Goal: Task Accomplishment & Management: Manage account settings

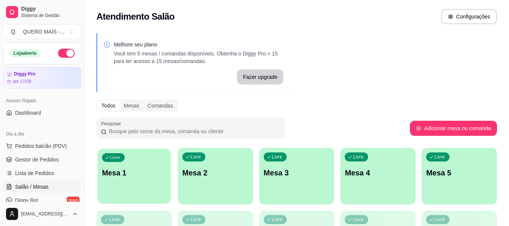
click at [148, 171] on p "Mesa 1" at bounding box center [134, 173] width 64 height 10
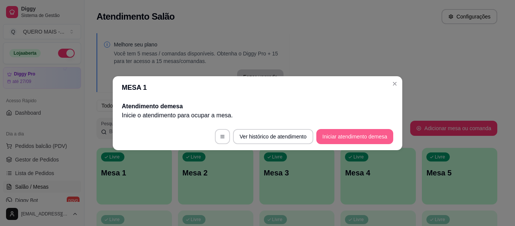
click at [366, 136] on button "Iniciar atendimento de mesa" at bounding box center [354, 136] width 77 height 15
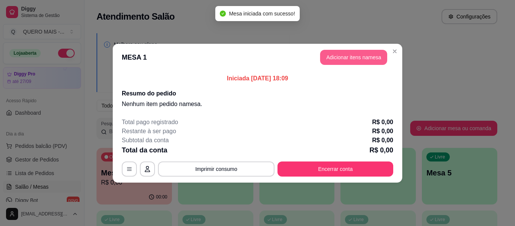
click at [362, 64] on button "Adicionar itens na mesa" at bounding box center [353, 57] width 67 height 15
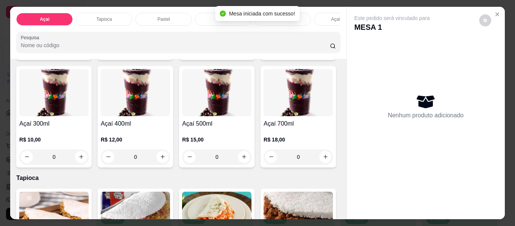
scroll to position [151, 0]
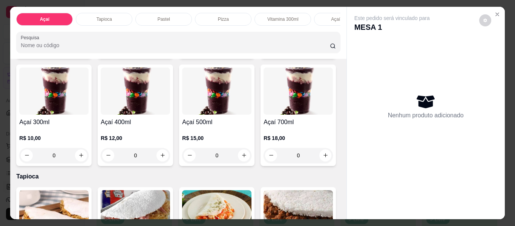
click at [170, 157] on div "0" at bounding box center [135, 155] width 69 height 15
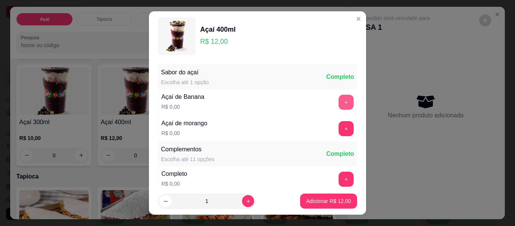
click at [339, 103] on button "+" at bounding box center [346, 102] width 15 height 15
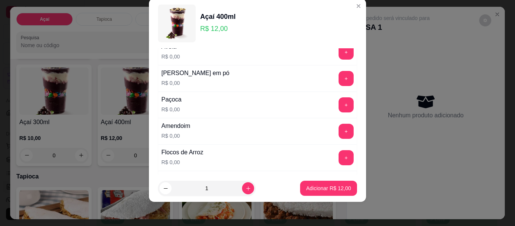
scroll to position [156, 0]
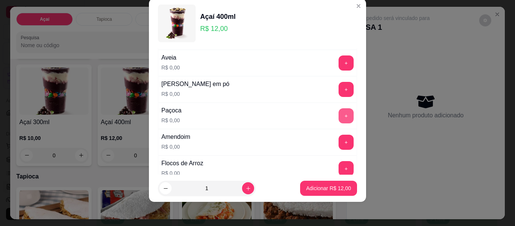
click at [339, 113] on button "+" at bounding box center [346, 115] width 15 height 15
click at [339, 138] on button "+" at bounding box center [346, 142] width 15 height 15
click at [339, 91] on button "+" at bounding box center [346, 89] width 15 height 15
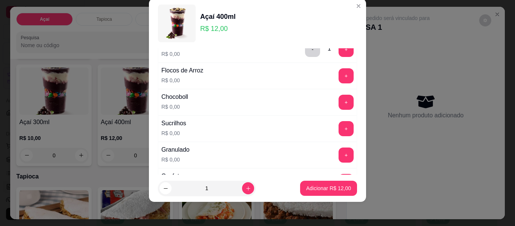
scroll to position [269, 0]
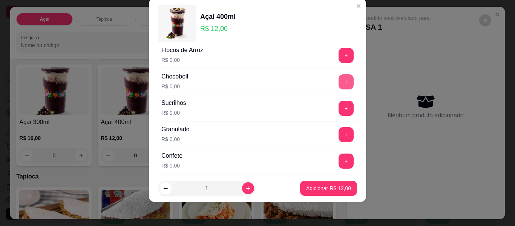
click at [339, 82] on button "+" at bounding box center [346, 81] width 15 height 15
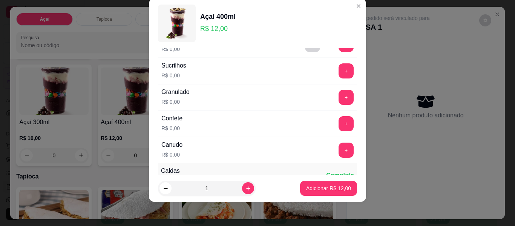
scroll to position [307, 0]
click at [339, 96] on button "+" at bounding box center [346, 96] width 15 height 15
click at [339, 153] on button "+" at bounding box center [346, 149] width 15 height 15
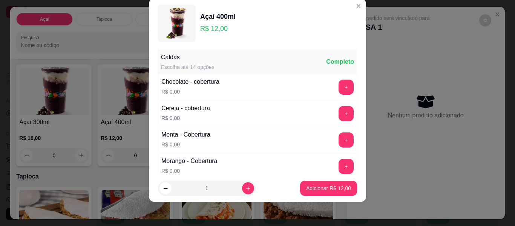
scroll to position [458, 0]
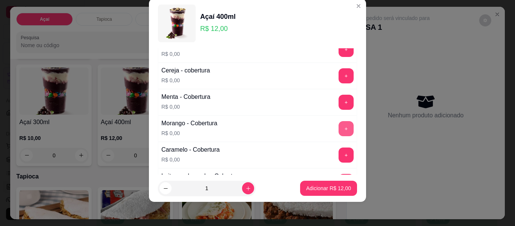
click at [339, 126] on button "+" at bounding box center [346, 128] width 15 height 15
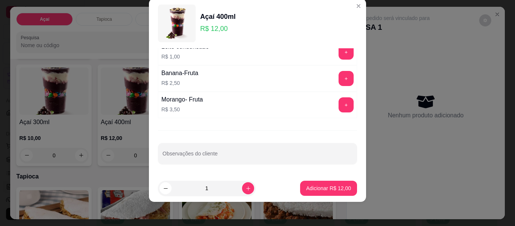
scroll to position [653, 0]
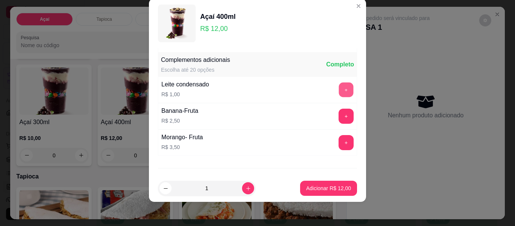
click at [339, 92] on button "+" at bounding box center [346, 90] width 15 height 15
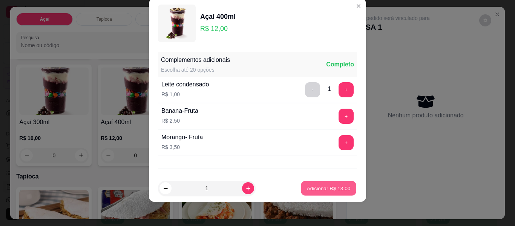
click at [324, 187] on p "Adicionar R$ 13,00" at bounding box center [329, 187] width 44 height 7
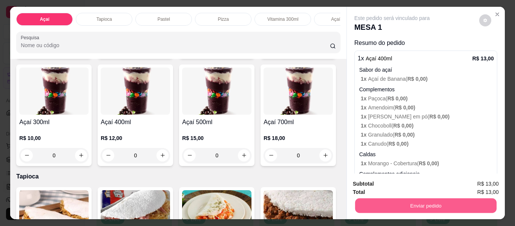
click at [419, 202] on button "Enviar pedido" at bounding box center [425, 205] width 141 height 15
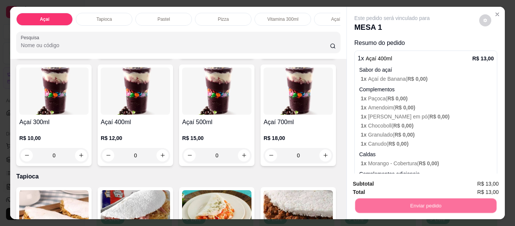
click at [394, 180] on button "Não registrar e enviar pedido" at bounding box center [401, 184] width 78 height 14
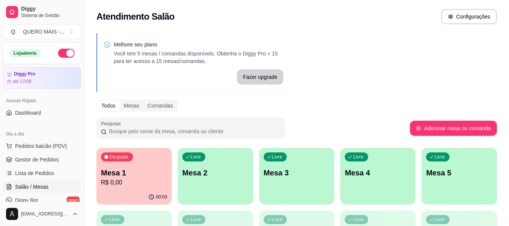
click at [207, 187] on div "Livre Mesa 2" at bounding box center [215, 172] width 75 height 48
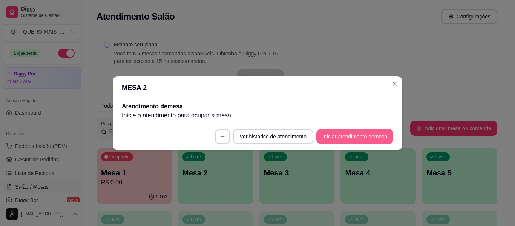
click at [354, 139] on button "Iniciar atendimento de mesa" at bounding box center [354, 136] width 77 height 15
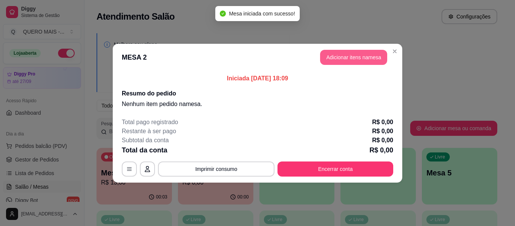
click at [376, 55] on button "Adicionar itens na mesa" at bounding box center [353, 57] width 67 height 15
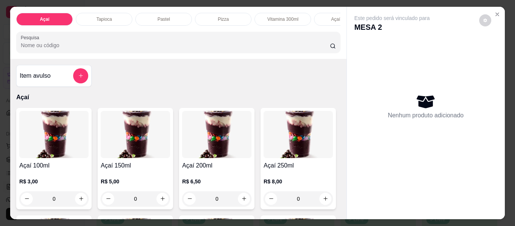
scroll to position [0, 265]
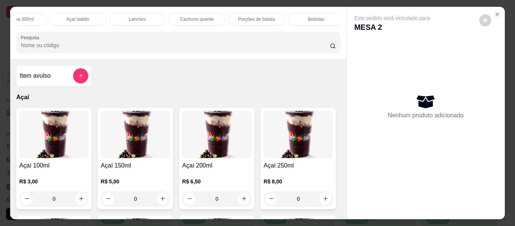
click at [146, 13] on div "Lanches" at bounding box center [137, 19] width 57 height 13
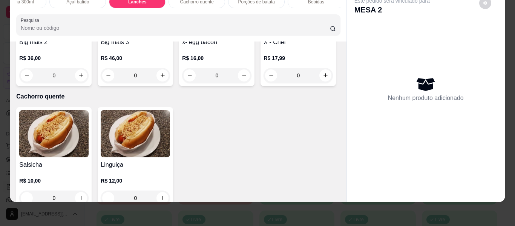
scroll to position [1447, 0]
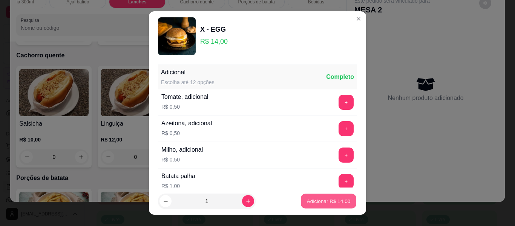
click at [307, 203] on p "Adicionar R$ 14,00" at bounding box center [329, 200] width 44 height 7
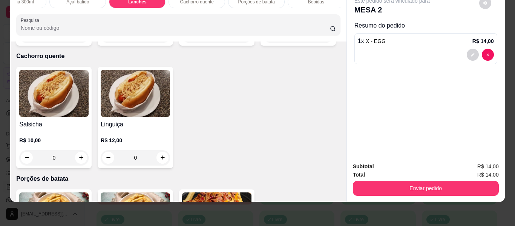
click at [471, 52] on icon "decrease-product-quantity" at bounding box center [473, 54] width 5 height 5
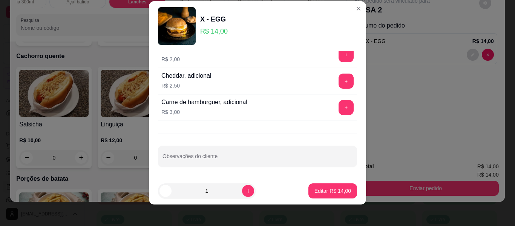
scroll to position [13, 0]
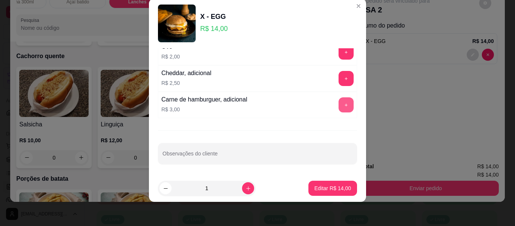
click at [339, 104] on button "+" at bounding box center [346, 104] width 15 height 15
click at [323, 187] on p "Editar R$ 17,00" at bounding box center [332, 188] width 37 height 8
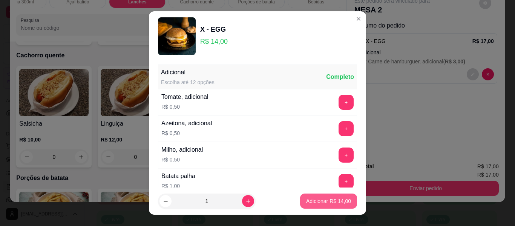
click at [309, 207] on button "Adicionar R$ 14,00" at bounding box center [328, 200] width 57 height 15
type input "1"
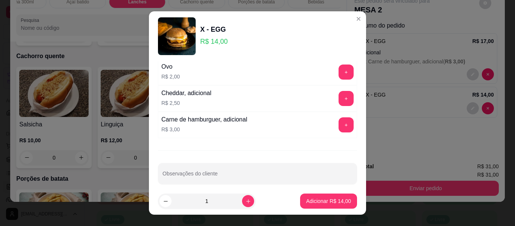
scroll to position [196, 0]
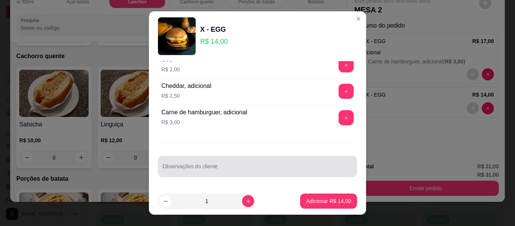
click at [210, 168] on input "Observações do cliente" at bounding box center [257, 170] width 190 height 8
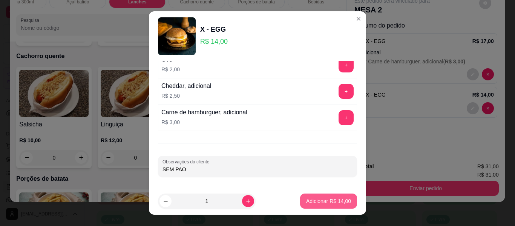
type input "SEM PAO"
click at [326, 205] on button "Adicionar R$ 14,00" at bounding box center [328, 201] width 55 height 15
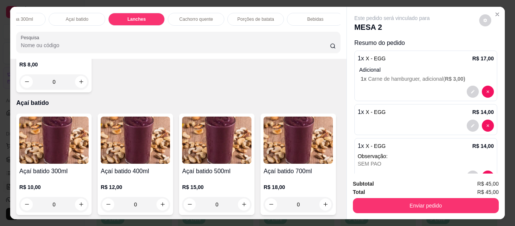
scroll to position [0, 257]
click at [78, 17] on p "Açaí batido" at bounding box center [85, 19] width 23 height 6
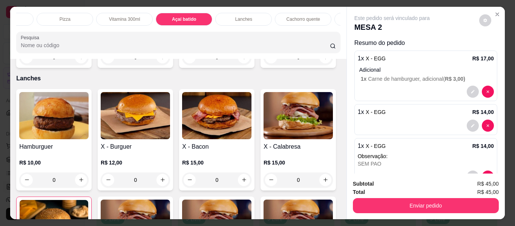
scroll to position [0, 0]
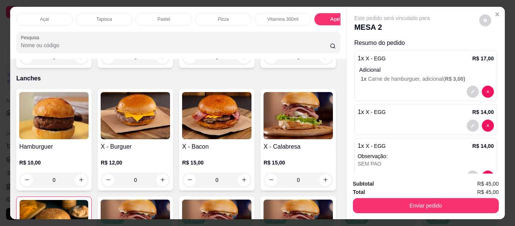
click at [44, 16] on p "Açaí" at bounding box center [44, 19] width 9 height 6
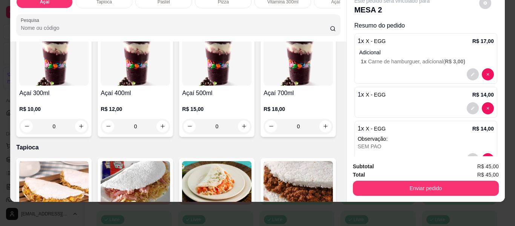
scroll to position [222, 0]
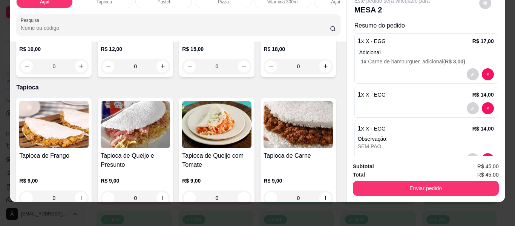
click at [264, 74] on div "0" at bounding box center [298, 66] width 69 height 15
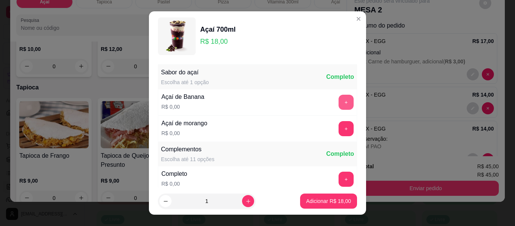
click at [339, 97] on button "+" at bounding box center [346, 102] width 15 height 15
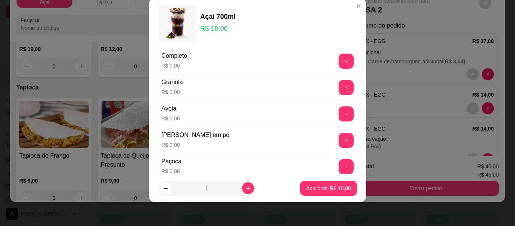
scroll to position [118, 0]
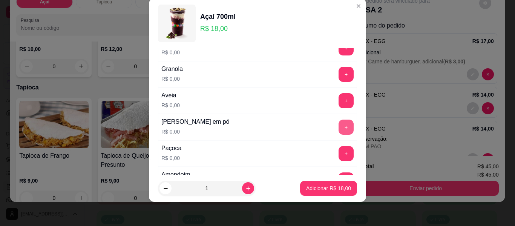
click at [339, 126] on button "+" at bounding box center [346, 127] width 15 height 15
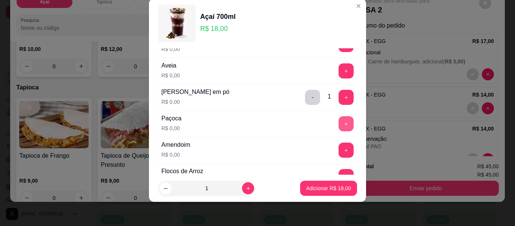
scroll to position [156, 0]
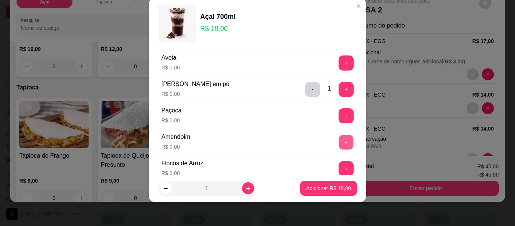
click at [339, 144] on button "+" at bounding box center [346, 142] width 15 height 15
click at [339, 116] on button "+" at bounding box center [346, 116] width 15 height 15
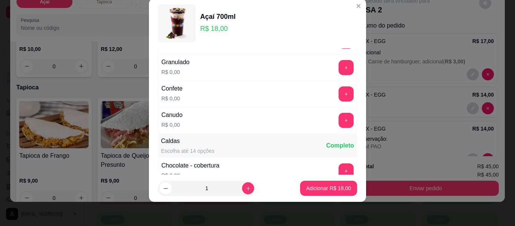
scroll to position [345, 0]
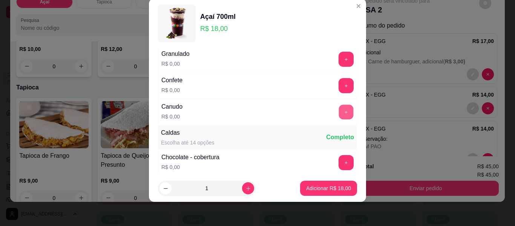
click at [339, 116] on button "+" at bounding box center [346, 112] width 15 height 15
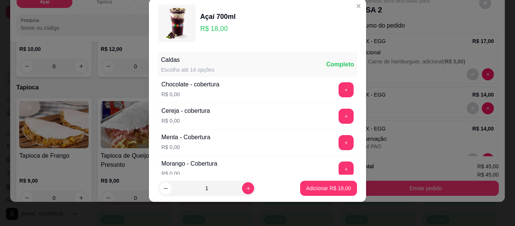
scroll to position [382, 0]
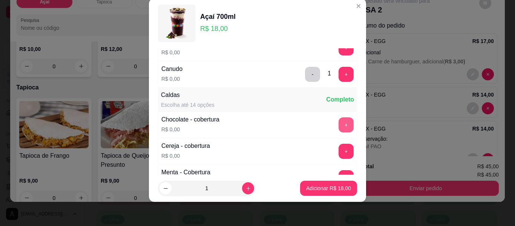
click at [339, 126] on button "+" at bounding box center [346, 124] width 15 height 15
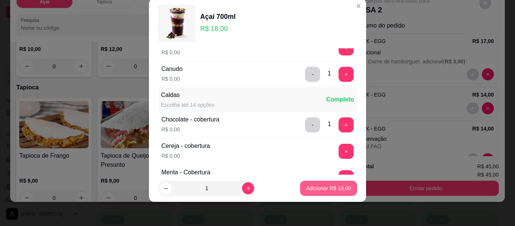
click at [314, 187] on p "Adicionar R$ 18,00" at bounding box center [328, 188] width 45 height 8
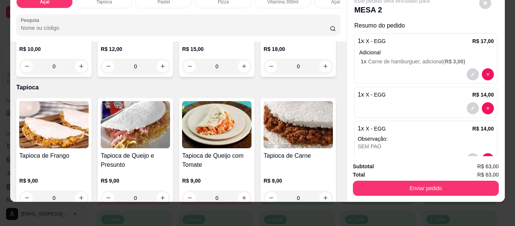
scroll to position [143, 0]
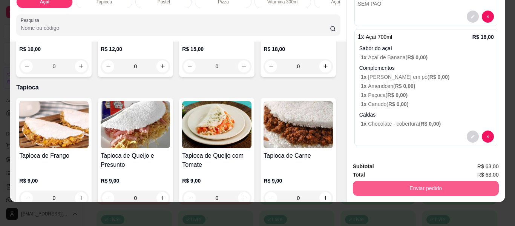
click at [425, 186] on button "Enviar pedido" at bounding box center [426, 188] width 146 height 15
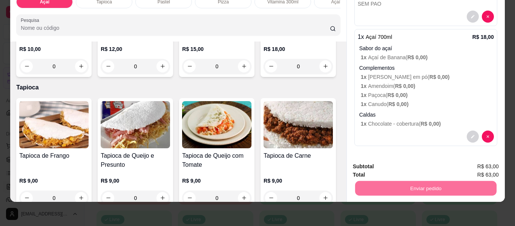
click at [404, 166] on button "Não registrar e enviar pedido" at bounding box center [401, 164] width 78 height 14
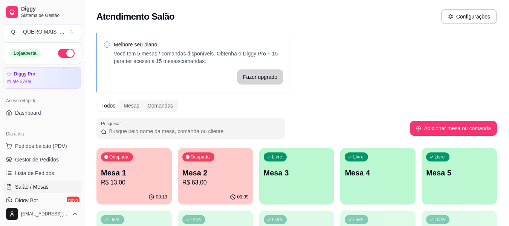
click at [207, 190] on div "00:09" at bounding box center [215, 197] width 75 height 15
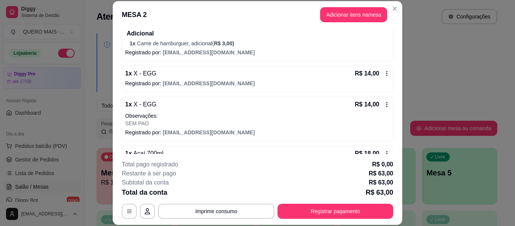
scroll to position [113, 0]
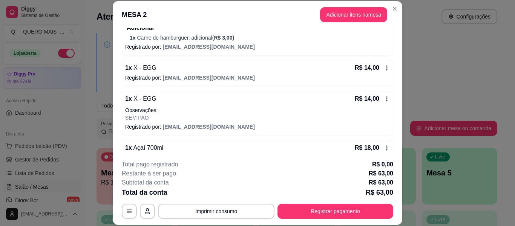
click at [384, 99] on icon at bounding box center [387, 99] width 6 height 6
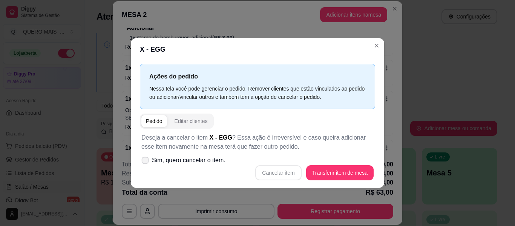
click at [166, 159] on span "Sim, quero cancelar o item." at bounding box center [189, 160] width 74 height 9
click at [146, 161] on input "Sim, quero cancelar o item." at bounding box center [143, 163] width 5 height 5
checkbox input "true"
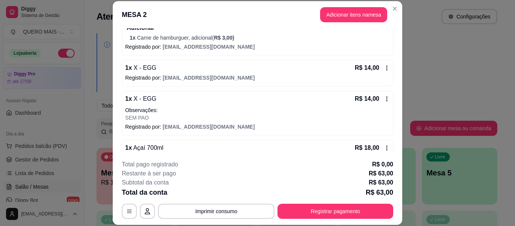
click at [384, 148] on icon at bounding box center [387, 148] width 6 height 6
click at [384, 97] on icon at bounding box center [387, 99] width 6 height 6
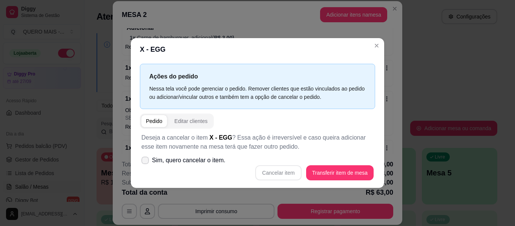
click at [147, 159] on icon at bounding box center [145, 160] width 6 height 5
click at [146, 161] on input "Sim, quero cancelar o item." at bounding box center [143, 163] width 5 height 5
checkbox input "true"
click at [269, 176] on button "Cancelar item" at bounding box center [278, 172] width 46 height 15
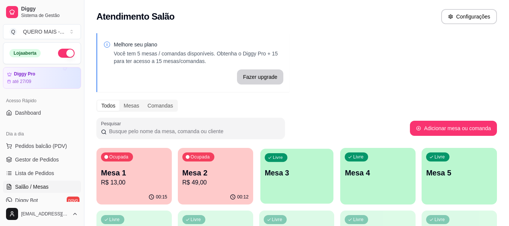
click at [282, 199] on div "button" at bounding box center [297, 199] width 73 height 9
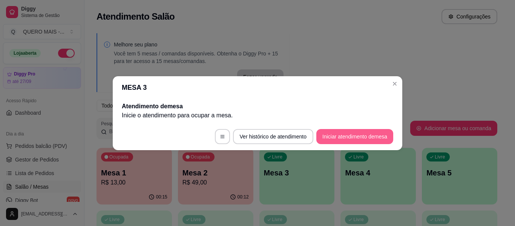
click at [353, 140] on button "Iniciar atendimento de mesa" at bounding box center [354, 136] width 77 height 15
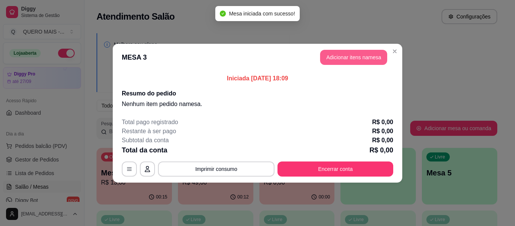
click at [359, 58] on button "Adicionar itens na mesa" at bounding box center [353, 57] width 67 height 15
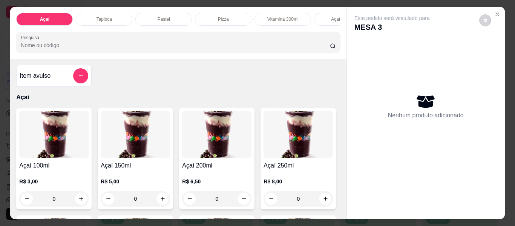
scroll to position [0, 169]
click at [228, 20] on div "Lanches" at bounding box center [232, 19] width 57 height 13
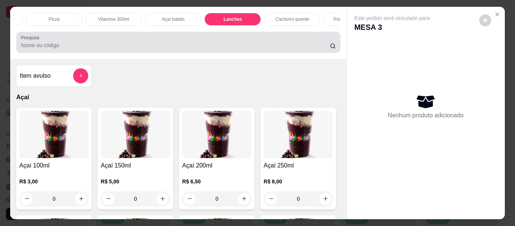
scroll to position [20, 0]
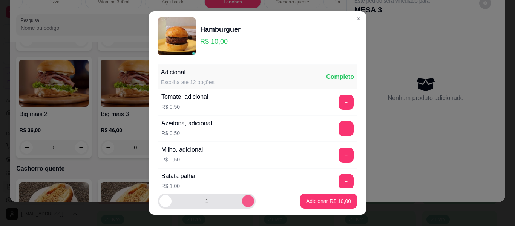
click at [245, 201] on icon "increase-product-quantity" at bounding box center [248, 201] width 6 height 6
type input "2"
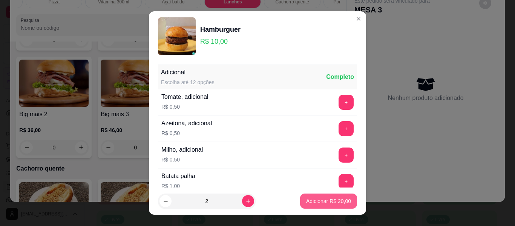
click at [307, 200] on p "Adicionar R$ 20,00" at bounding box center [328, 201] width 45 height 8
type input "2"
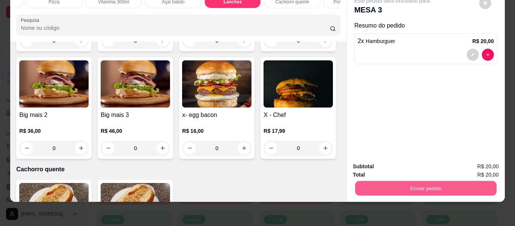
click at [406, 181] on button "Enviar pedido" at bounding box center [425, 188] width 141 height 15
click at [382, 162] on button "Não registrar e enviar pedido" at bounding box center [401, 164] width 76 height 14
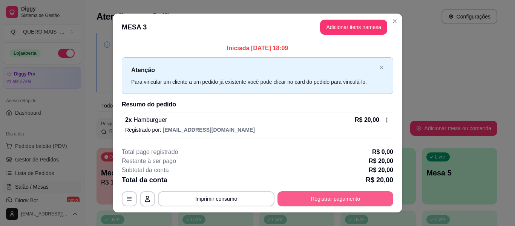
click at [321, 198] on button "Registrar pagamento" at bounding box center [335, 198] width 116 height 15
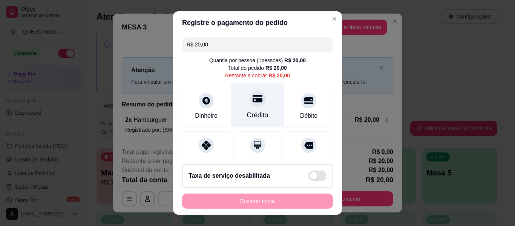
click at [260, 110] on div "Crédito" at bounding box center [257, 115] width 21 height 10
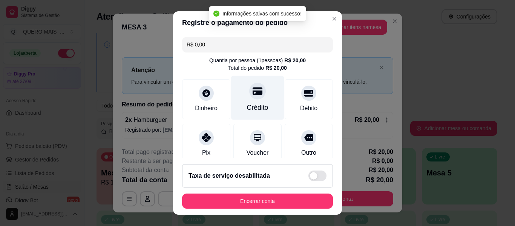
type input "R$ 0,00"
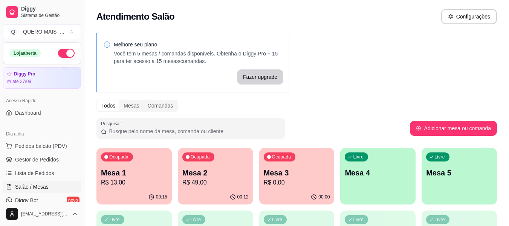
click at [211, 191] on div "00:12" at bounding box center [215, 197] width 75 height 15
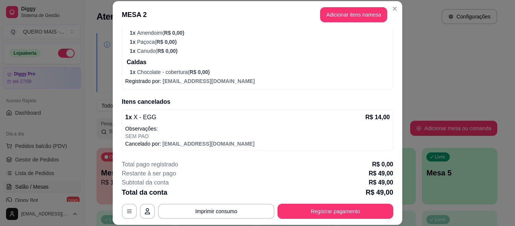
scroll to position [23, 0]
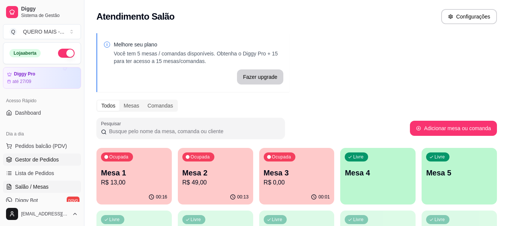
click at [39, 157] on span "Gestor de Pedidos" at bounding box center [37, 160] width 44 height 8
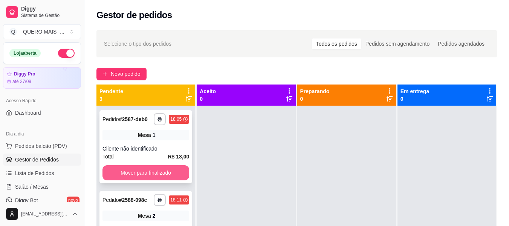
click at [120, 180] on button "Mover para finalizado" at bounding box center [146, 172] width 87 height 15
click at [119, 174] on button "Mover para finalizado" at bounding box center [146, 172] width 87 height 15
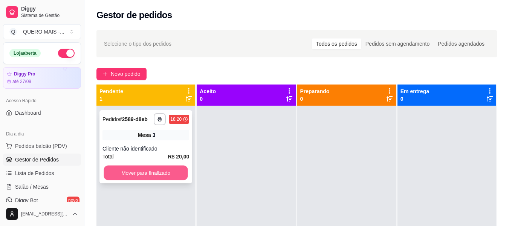
click at [140, 171] on button "Mover para finalizado" at bounding box center [146, 173] width 84 height 15
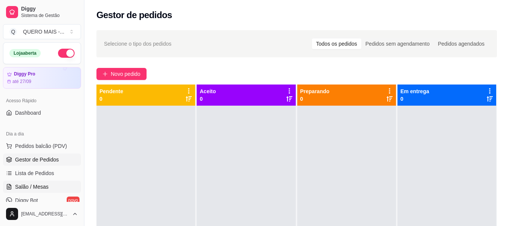
click at [44, 185] on span "Salão / Mesas" at bounding box center [32, 187] width 34 height 8
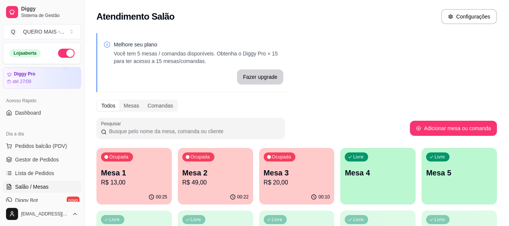
click at [147, 197] on div "00:25" at bounding box center [134, 197] width 75 height 15
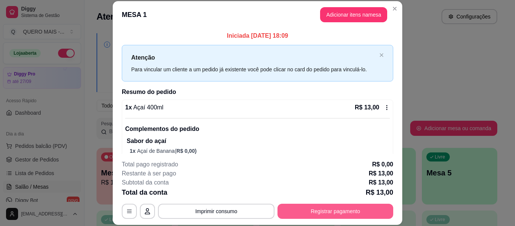
click at [344, 215] on button "Registrar pagamento" at bounding box center [335, 211] width 116 height 15
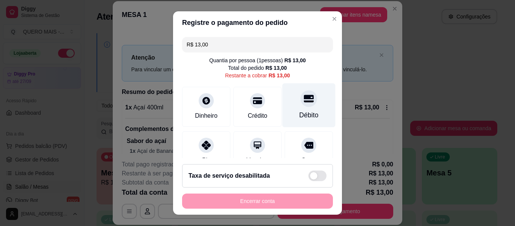
click at [300, 105] on div at bounding box center [308, 98] width 17 height 17
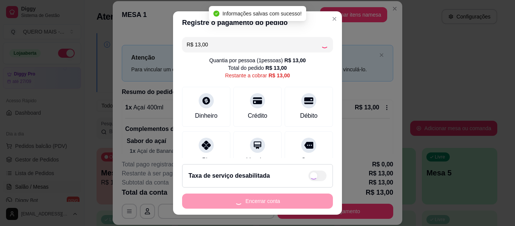
type input "R$ 0,00"
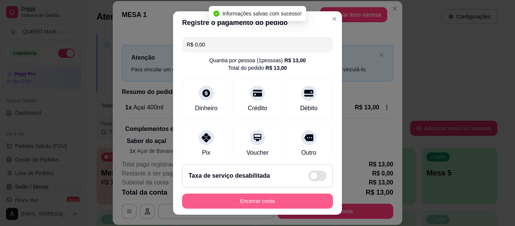
click at [253, 198] on button "Encerrar conta" at bounding box center [257, 200] width 151 height 15
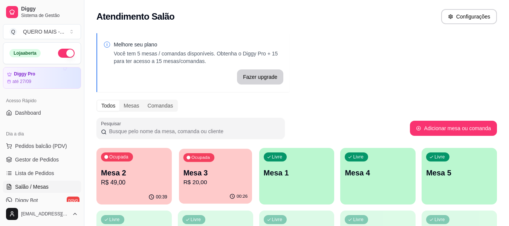
click at [208, 189] on div "Ocupada Mesa 3 R$ 20,00" at bounding box center [215, 169] width 73 height 41
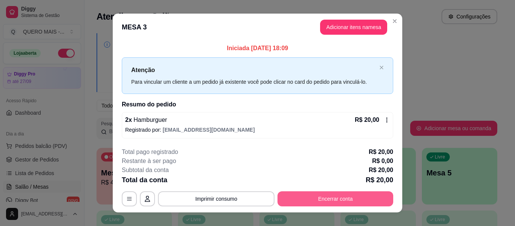
click at [323, 196] on button "Encerrar conta" at bounding box center [335, 198] width 116 height 15
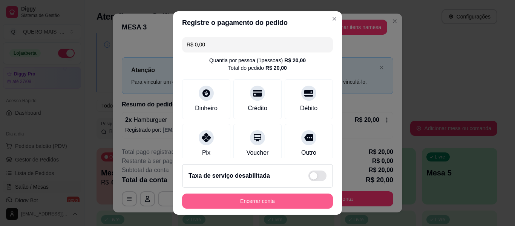
click at [300, 200] on button "Encerrar conta" at bounding box center [257, 200] width 151 height 15
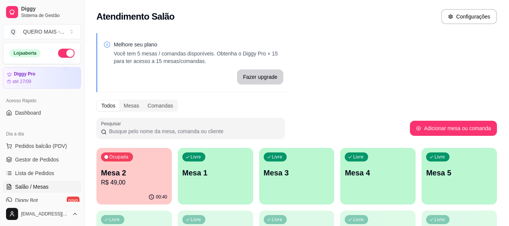
click at [125, 181] on p "R$ 49,00" at bounding box center [134, 182] width 66 height 9
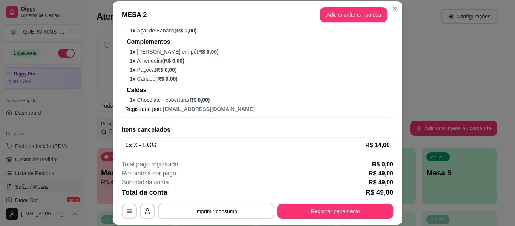
scroll to position [253, 0]
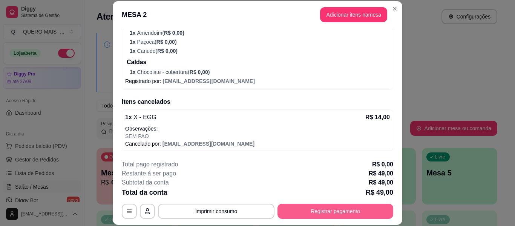
click at [321, 213] on button "Registrar pagamento" at bounding box center [335, 211] width 116 height 15
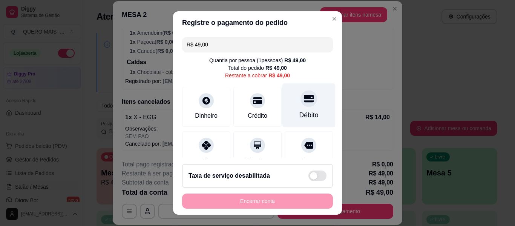
click at [300, 105] on div at bounding box center [308, 98] width 17 height 17
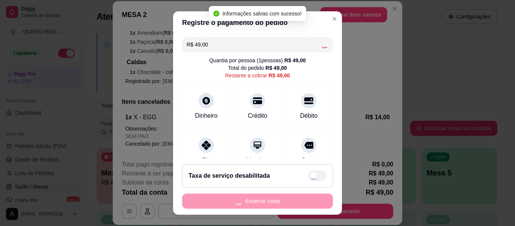
type input "R$ 0,00"
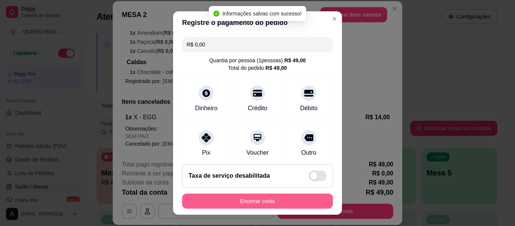
click at [251, 198] on button "Encerrar conta" at bounding box center [257, 200] width 151 height 15
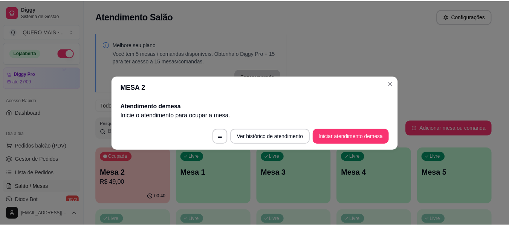
scroll to position [0, 0]
